Goal: Information Seeking & Learning: Check status

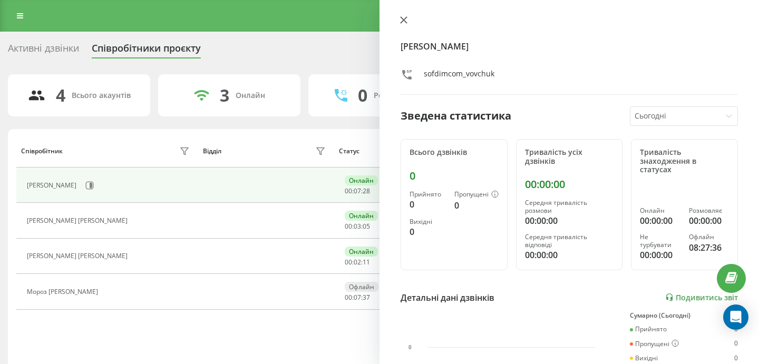
click at [405, 16] on button at bounding box center [404, 21] width 14 height 10
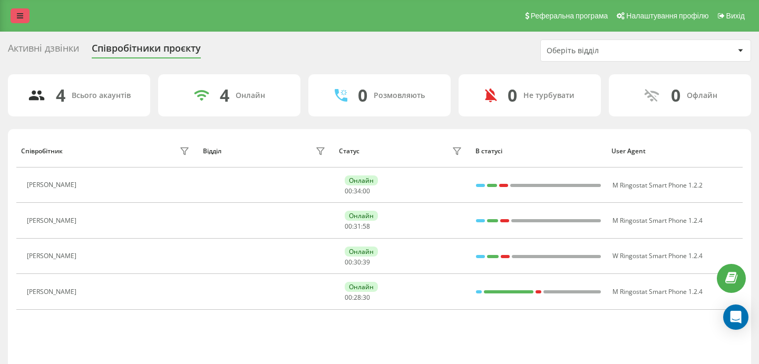
click at [18, 15] on icon at bounding box center [20, 15] width 6 height 7
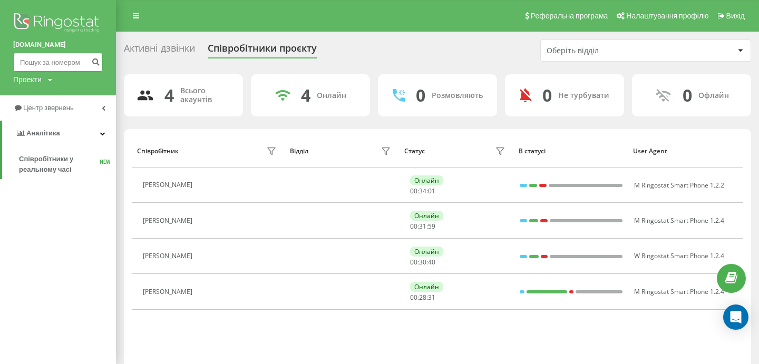
click at [68, 61] on input at bounding box center [58, 62] width 90 height 19
paste input "38 (095) 898-17-31"
type input "380958981731"
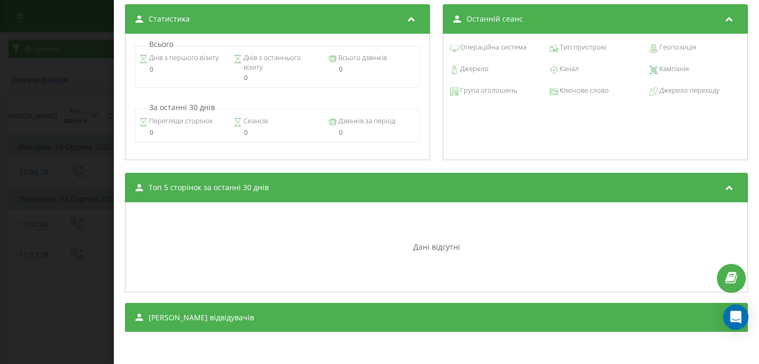
click at [44, 243] on div "Дзвінок : ua5_-1755509608.1035598 1 x - 07:43 00:00 00:00 Транскрипція Для AI-а…" at bounding box center [379, 182] width 759 height 364
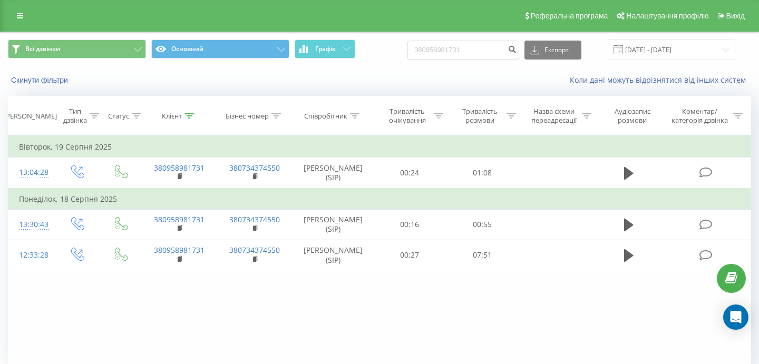
drag, startPoint x: 497, startPoint y: 63, endPoint x: 497, endPoint y: 57, distance: 5.8
click at [497, 58] on div "Всі дзвінки Основний Графік 380958981731 Експорт .csv .xls .xlsx 21.05.2025 - 2…" at bounding box center [380, 49] width 758 height 35
click at [497, 52] on input "380958981731" at bounding box center [464, 50] width 112 height 19
drag, startPoint x: 498, startPoint y: 48, endPoint x: 428, endPoint y: 48, distance: 70.1
click at [428, 48] on div "Всі дзвінки Основний Графік 380958981731 Експорт .csv .xls .xlsx 21.05.2025 - 2…" at bounding box center [380, 50] width 744 height 21
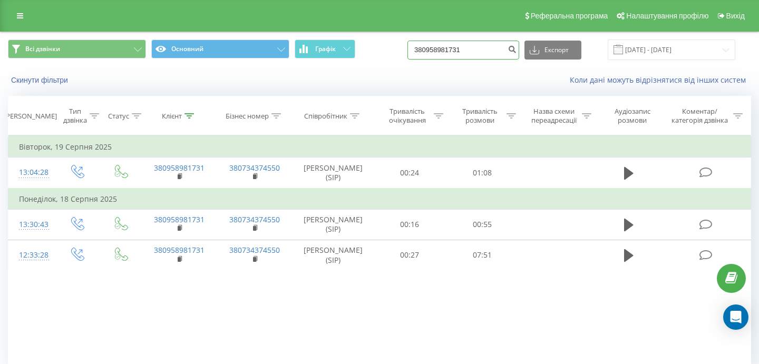
paste input "(068) 597-20-32"
type input "0685972032"
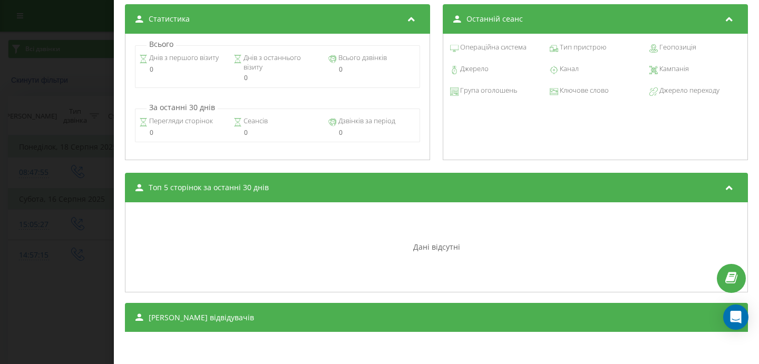
click at [59, 153] on div "Дзвінок : ua5_-1755345435.799377 1 x - 01:22 00:00 00:00 Транскрипція Для AI-ан…" at bounding box center [379, 182] width 759 height 364
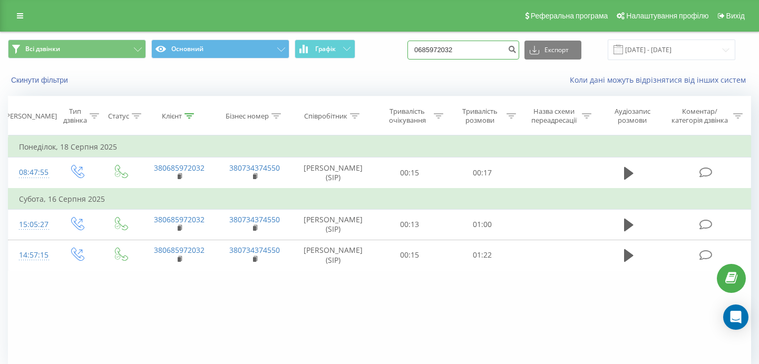
click at [485, 55] on input "0685972032" at bounding box center [464, 50] width 112 height 19
type input "0"
paste input "38 (093) 420-74-85"
type input "380934207485"
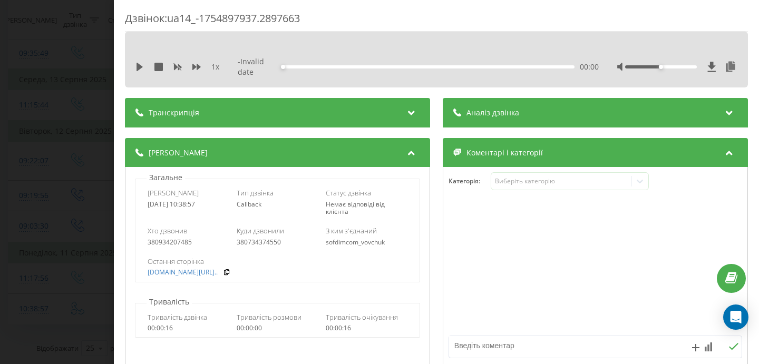
click at [94, 64] on div "Дзвінок : ua14_-1754897937.2897663 1 x - Invalid date 00:00 00:00 Транскрипція …" at bounding box center [379, 182] width 759 height 364
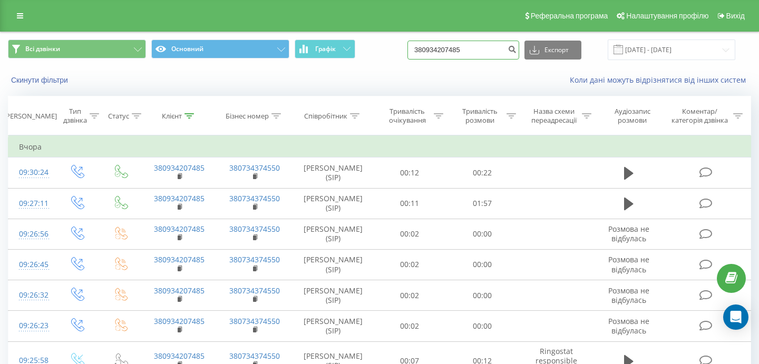
click at [511, 49] on input "380934207485" at bounding box center [464, 50] width 112 height 19
drag, startPoint x: 507, startPoint y: 49, endPoint x: 407, endPoint y: 47, distance: 100.2
click at [407, 47] on div "Всі дзвінки Основний Графік 380934207485 Експорт .csv .xls .xlsx 21.05.2025 - 2…" at bounding box center [380, 50] width 744 height 21
paste input "(067) 525-45-27"
type input "380675254527"
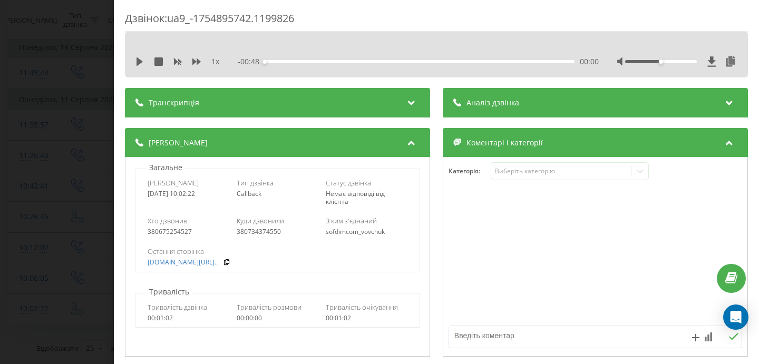
click at [73, 66] on div "Дзвінок : ua9_-1754895742.1199826 1 x - 00:48 00:00 00:00 Транскрипція Для AI-а…" at bounding box center [379, 182] width 759 height 364
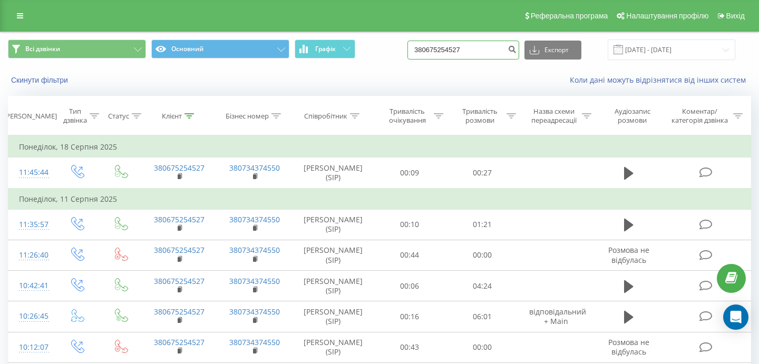
click at [494, 54] on input "380675254527" at bounding box center [464, 50] width 112 height 19
drag, startPoint x: 498, startPoint y: 54, endPoint x: 438, endPoint y: 51, distance: 60.7
click at [438, 51] on input "380675254527" at bounding box center [464, 50] width 112 height 19
paste input "[PHONE_NUMBER]"
type input "380684257236"
